Goal: Task Accomplishment & Management: Manage account settings

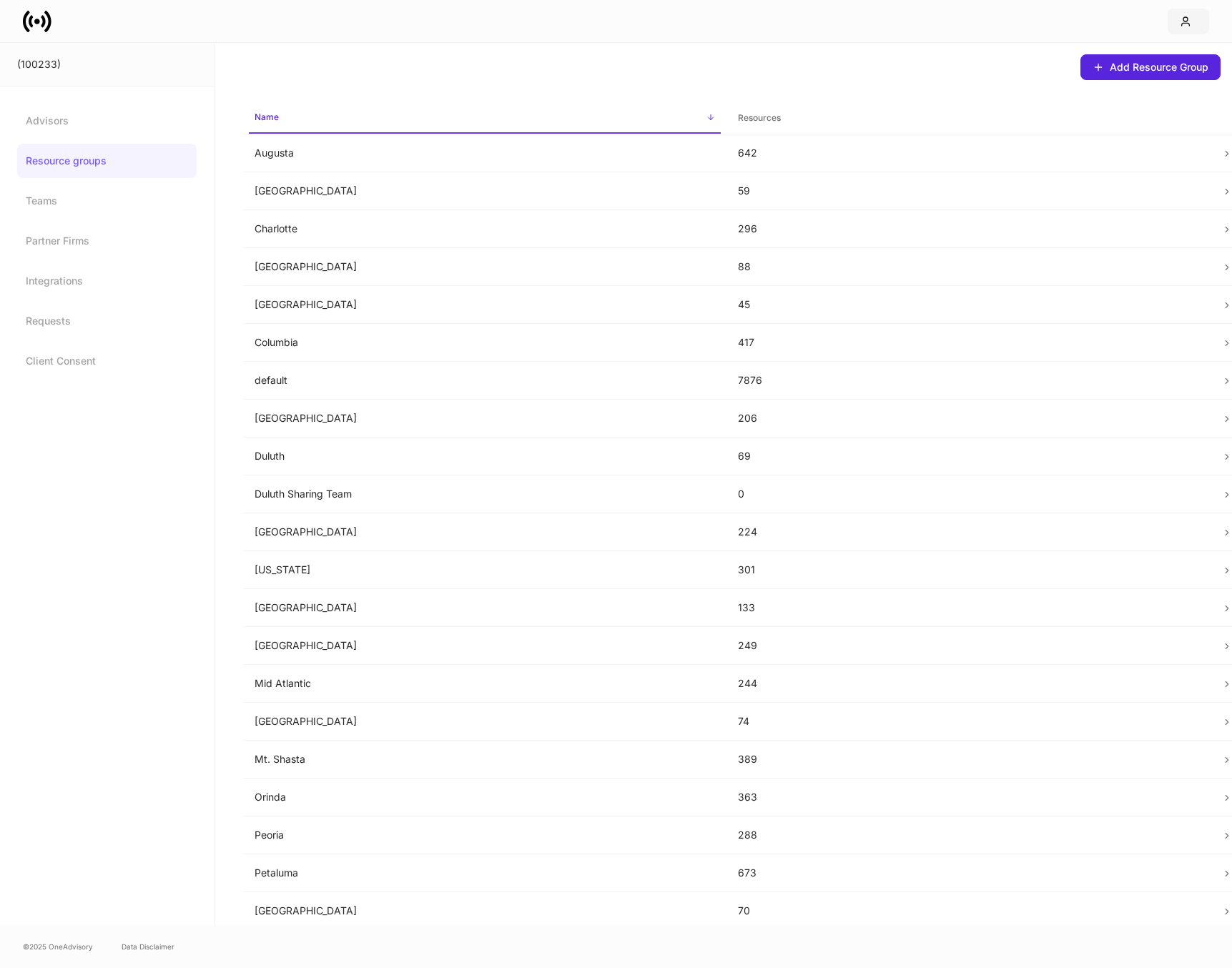
click at [1182, 21] on icon "button" at bounding box center [1186, 21] width 12 height 12
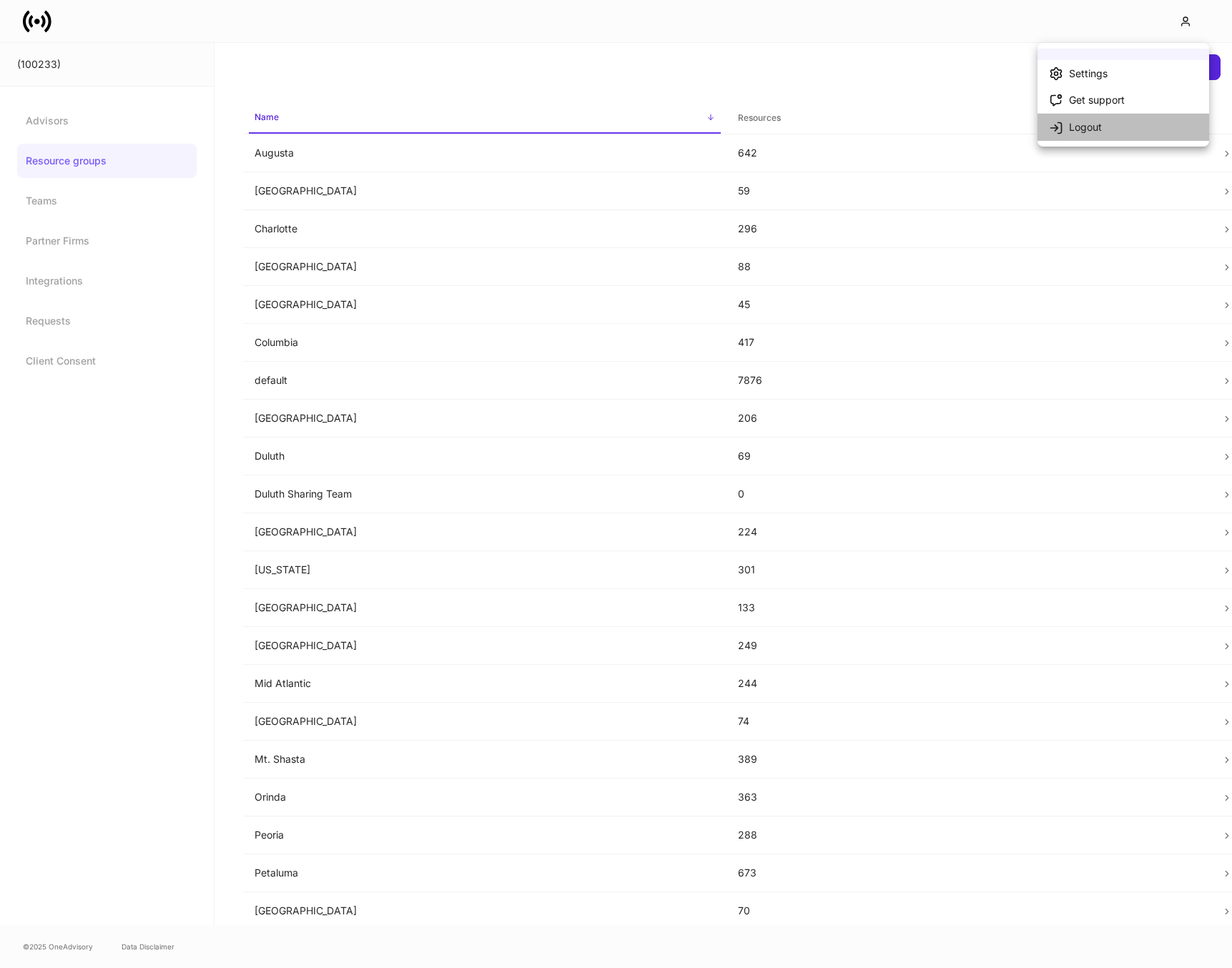
click at [1103, 136] on li "Logout" at bounding box center [1124, 126] width 172 height 27
